Goal: Communication & Community: Ask a question

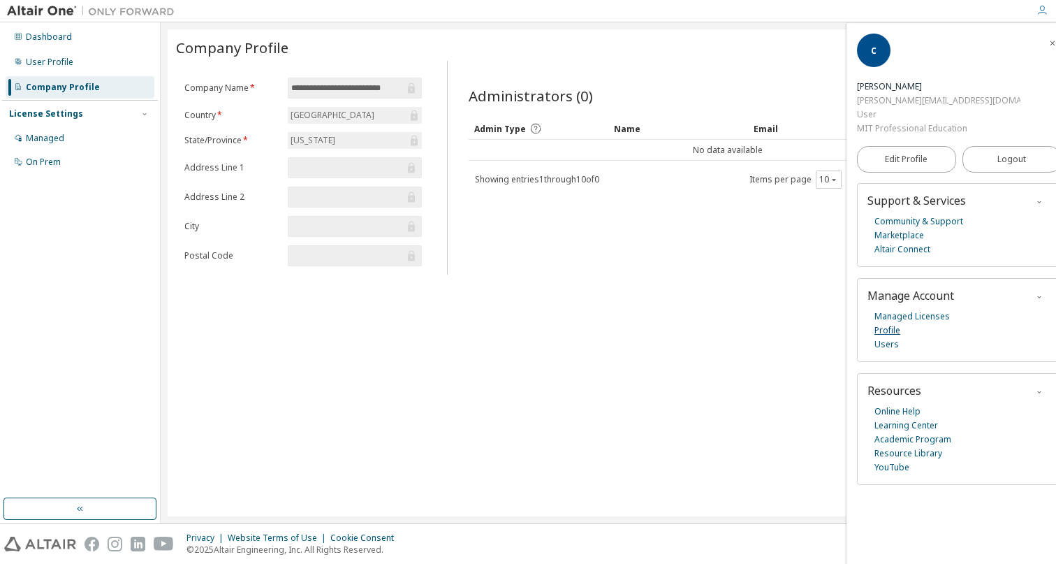
click at [893, 323] on link "Profile" at bounding box center [888, 330] width 26 height 14
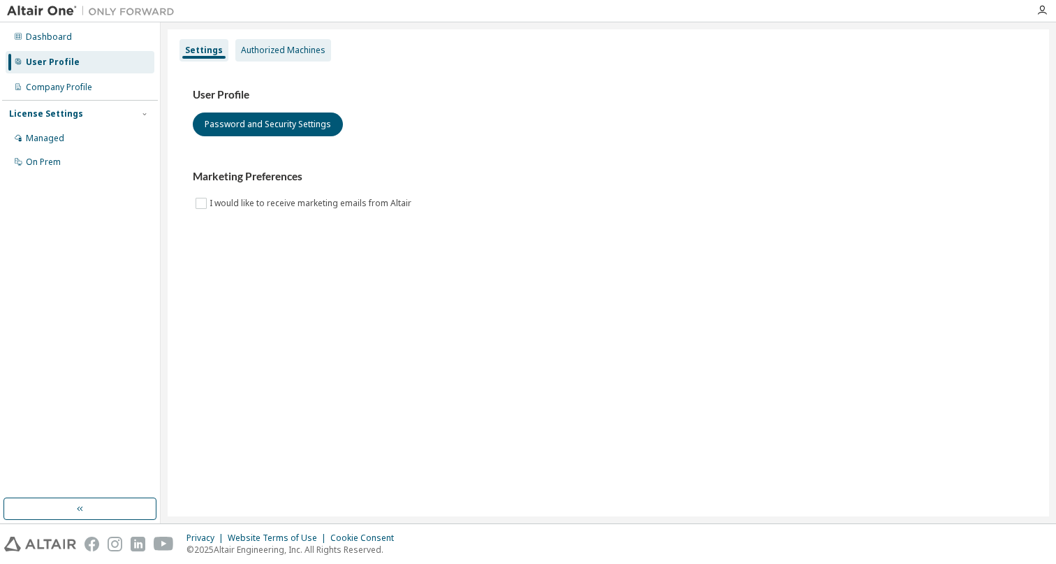
click at [260, 54] on div "Authorized Machines" at bounding box center [283, 50] width 85 height 11
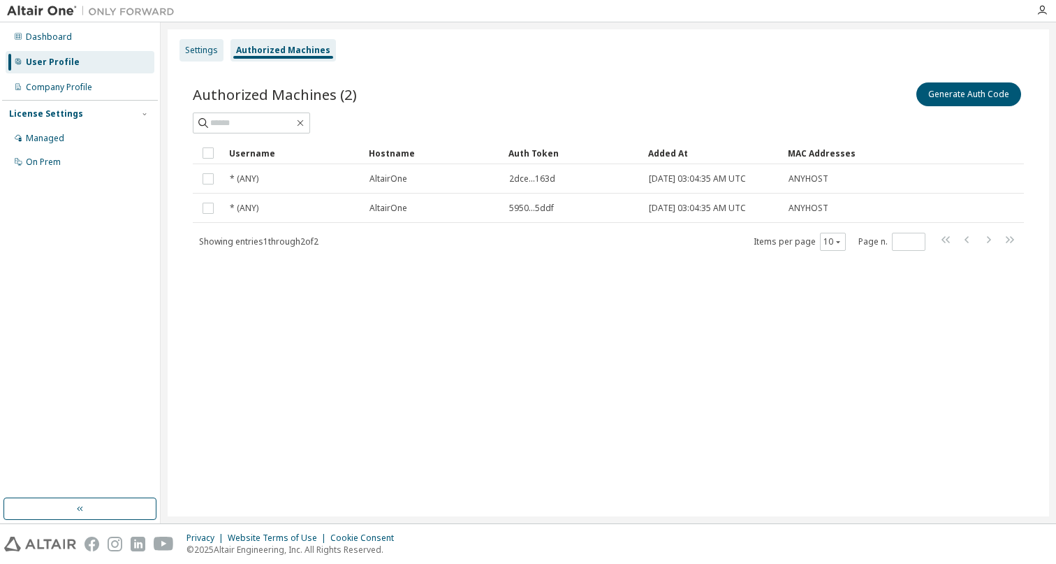
click at [205, 49] on div "Settings" at bounding box center [201, 50] width 33 height 11
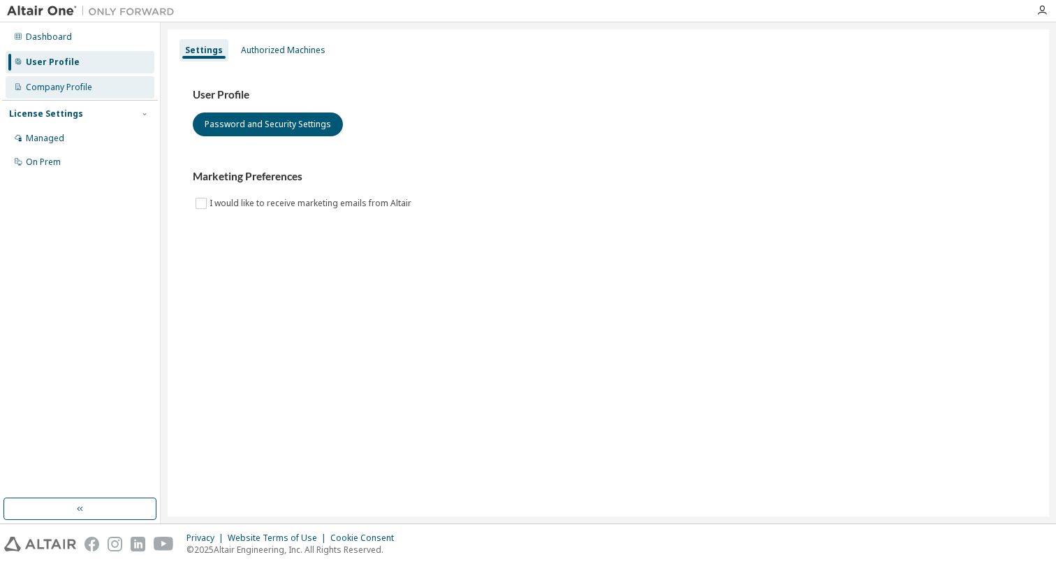
click at [70, 87] on div "Company Profile" at bounding box center [59, 87] width 66 height 11
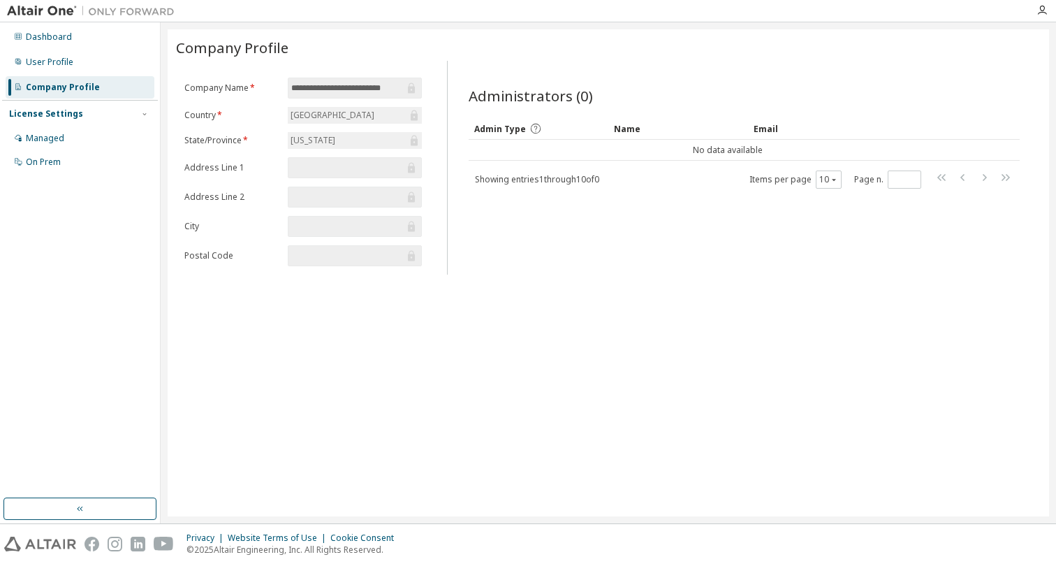
click at [337, 122] on div "United States of America" at bounding box center [333, 115] width 88 height 15
click at [46, 38] on div "Dashboard" at bounding box center [49, 36] width 46 height 11
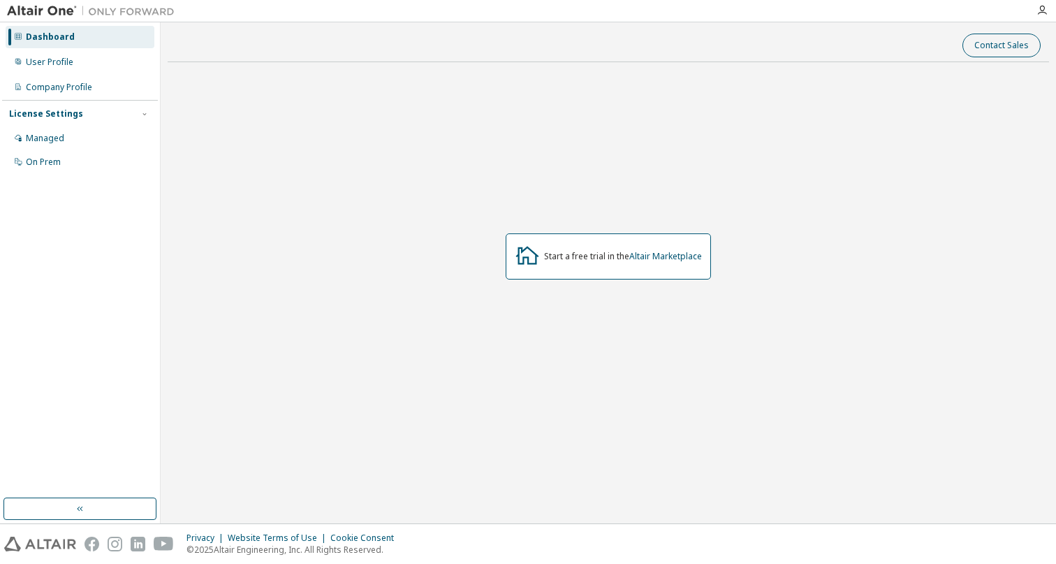
click at [1015, 50] on button "Contact Sales" at bounding box center [1002, 46] width 78 height 24
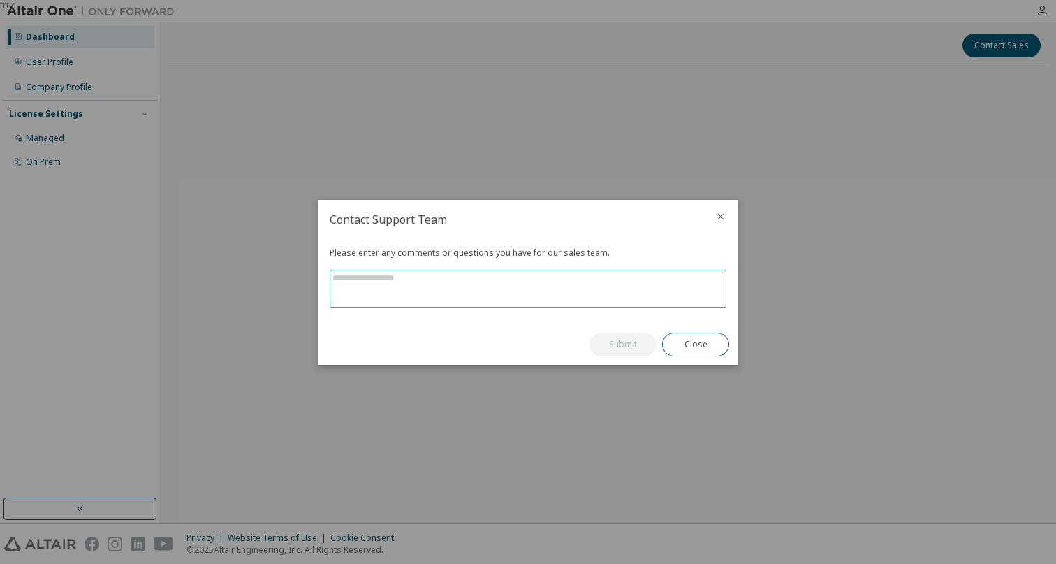
click at [466, 281] on textarea at bounding box center [527, 288] width 395 height 36
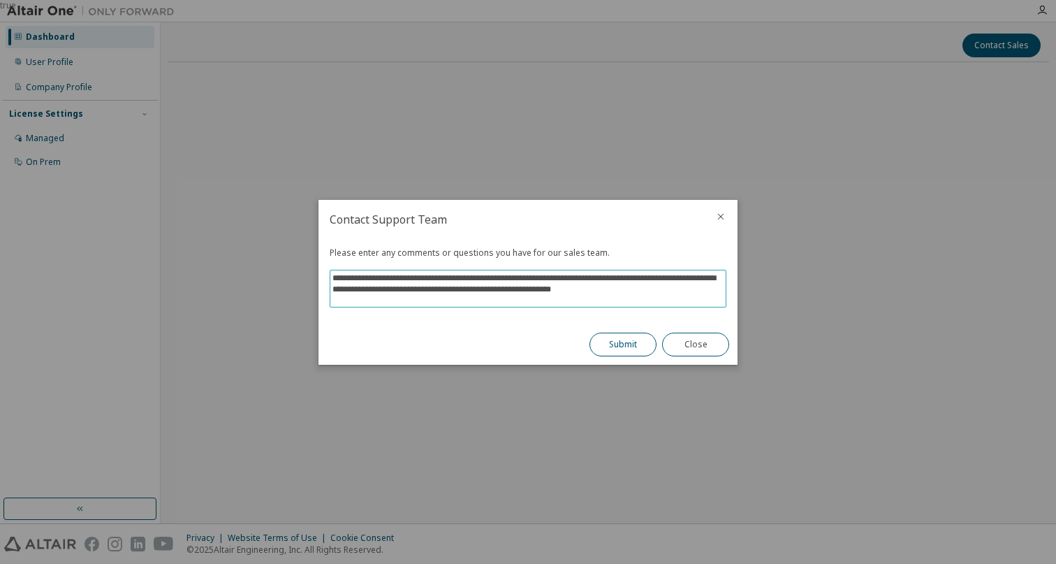
type textarea "**********"
click at [637, 353] on button "Submit" at bounding box center [623, 345] width 67 height 24
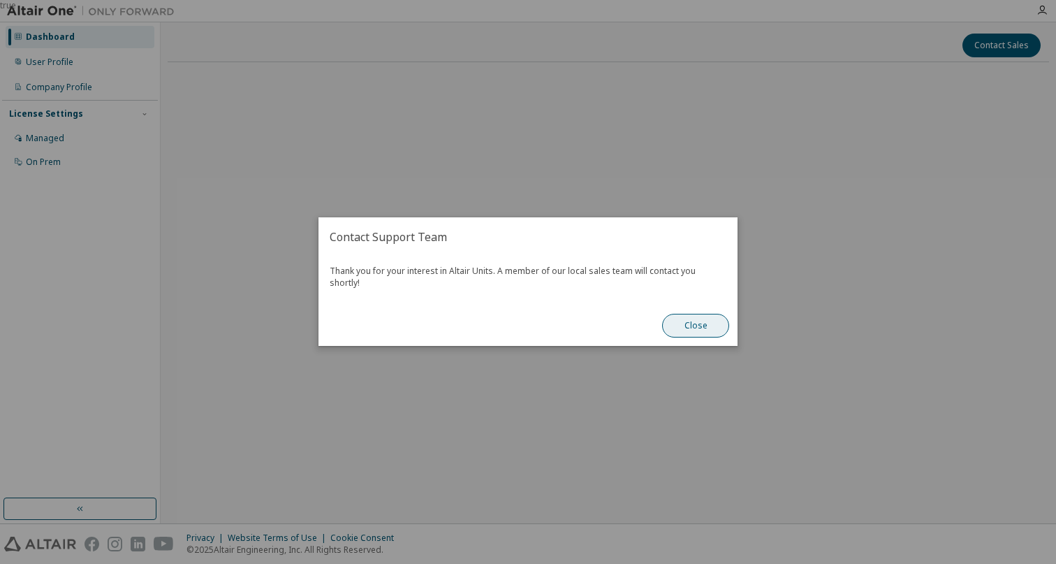
click at [708, 314] on button "Close" at bounding box center [695, 326] width 67 height 24
